Goal: Task Accomplishment & Management: Manage account settings

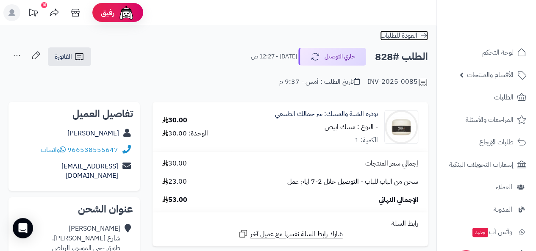
click at [407, 35] on span "العودة للطلبات" at bounding box center [398, 35] width 37 height 10
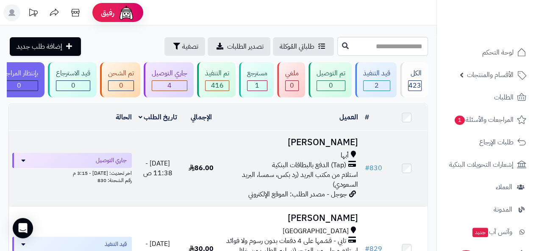
click at [312, 144] on h3 "Saliy Alhmre" at bounding box center [291, 143] width 133 height 10
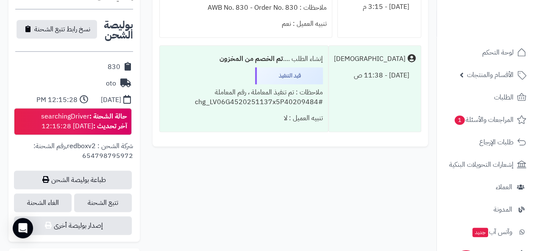
scroll to position [356, 0]
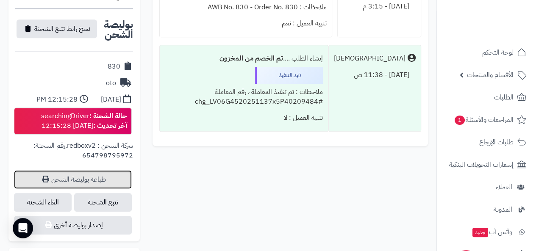
click at [80, 170] on link "طباعة بوليصة الشحن" at bounding box center [73, 179] width 118 height 19
